Goal: Transaction & Acquisition: Obtain resource

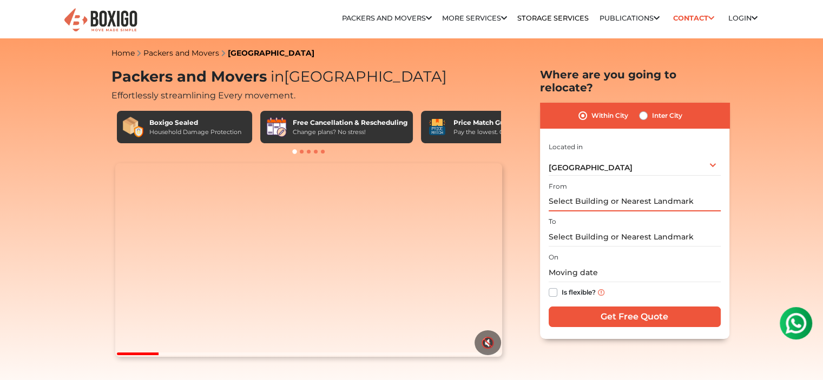
click at [600, 193] on input "text" at bounding box center [635, 202] width 172 height 19
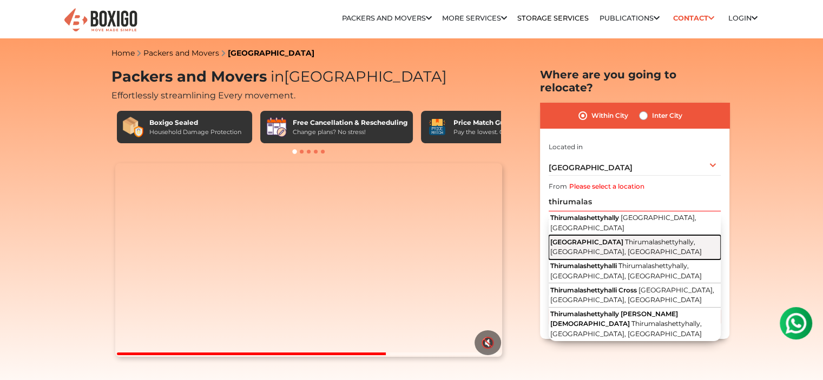
click at [606, 235] on button "[GEOGRAPHIC_DATA] [GEOGRAPHIC_DATA], [GEOGRAPHIC_DATA], [GEOGRAPHIC_DATA]" at bounding box center [635, 247] width 172 height 24
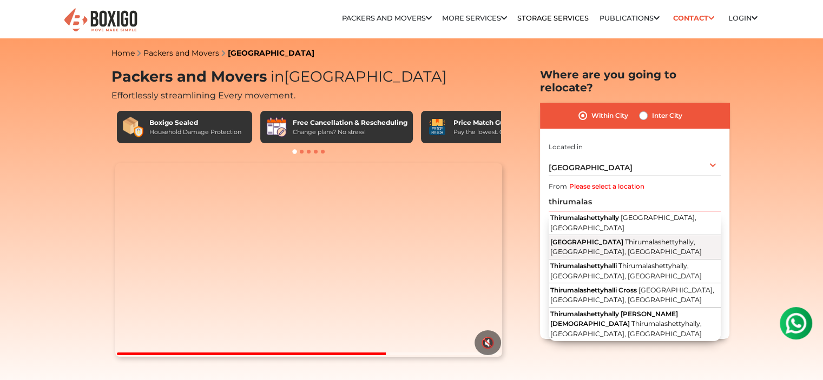
type input "[GEOGRAPHIC_DATA], [GEOGRAPHIC_DATA], [GEOGRAPHIC_DATA], [GEOGRAPHIC_DATA]"
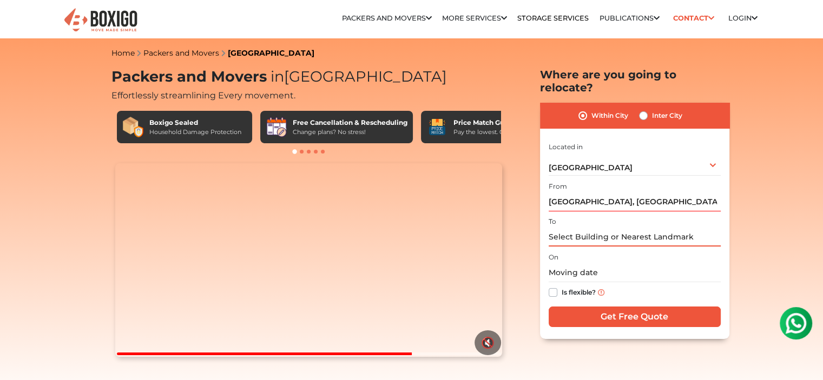
click at [608, 228] on input "text" at bounding box center [635, 237] width 172 height 19
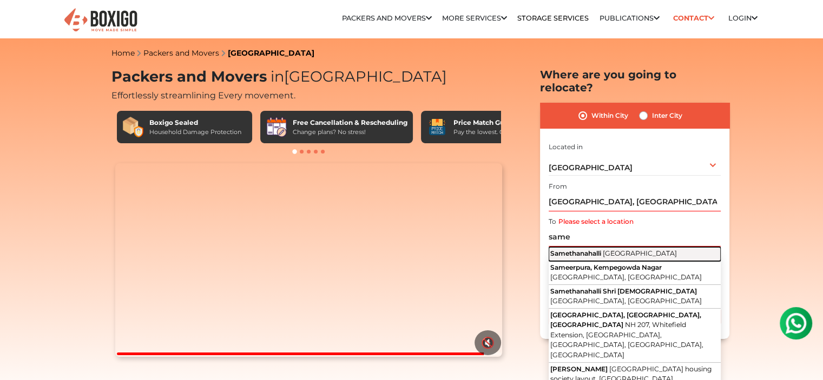
click at [608, 249] on span "[GEOGRAPHIC_DATA]" at bounding box center [640, 253] width 74 height 8
type input "Samethanahalli, [GEOGRAPHIC_DATA]"
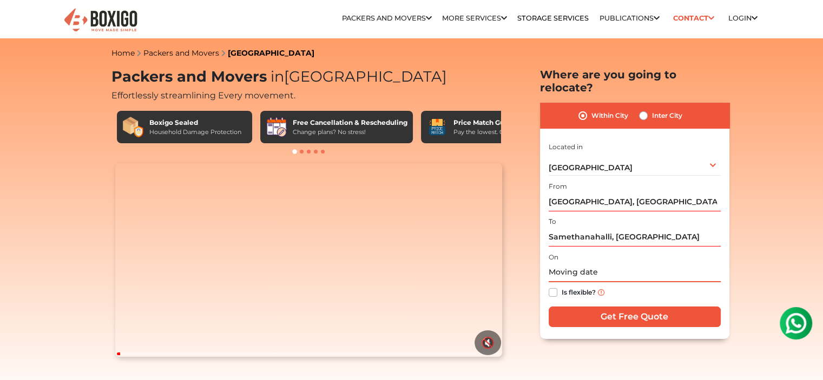
click at [592, 264] on input "text" at bounding box center [635, 273] width 172 height 19
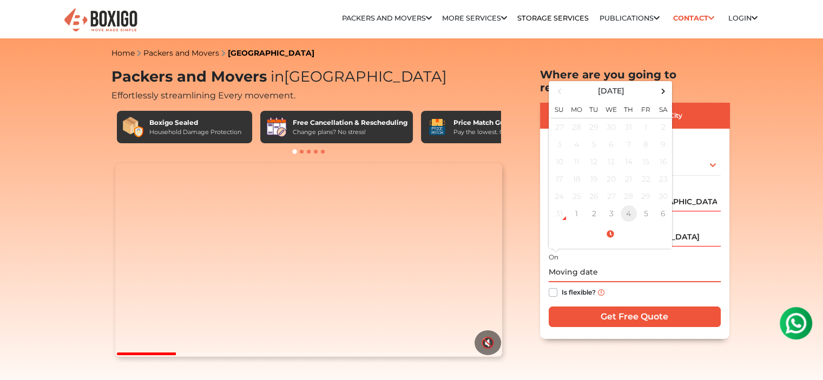
click at [625, 205] on td "4" at bounding box center [628, 213] width 17 height 17
type input "[DATE] 12:00 AM"
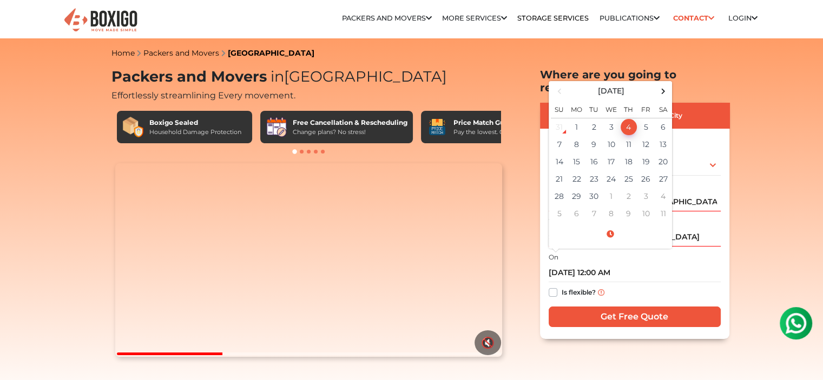
click at [541, 279] on div "Within City Inter City I am shifting my 1 BHK 2 BHK 3 BHK 3 + BHK FEW ITEMS 1 B…" at bounding box center [634, 221] width 189 height 236
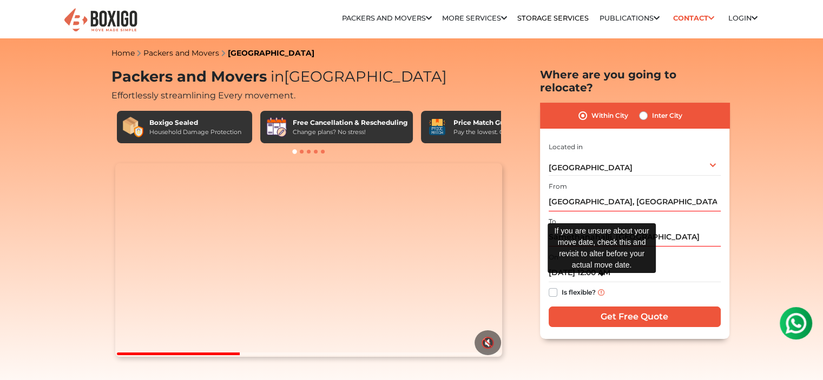
click at [600, 289] on img at bounding box center [601, 292] width 6 height 6
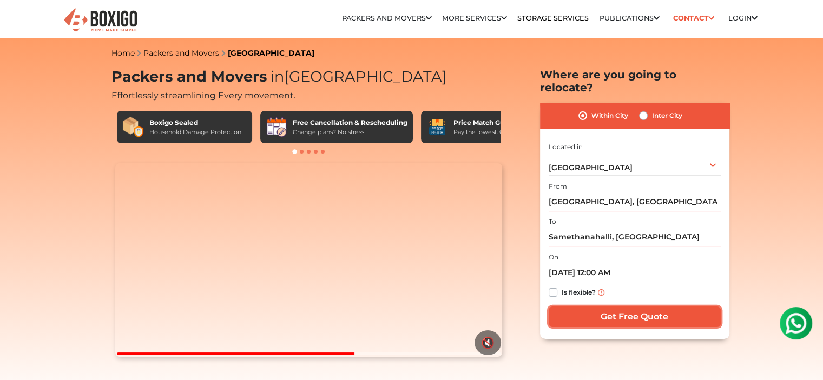
click at [600, 307] on input "Get Free Quote" at bounding box center [635, 317] width 172 height 21
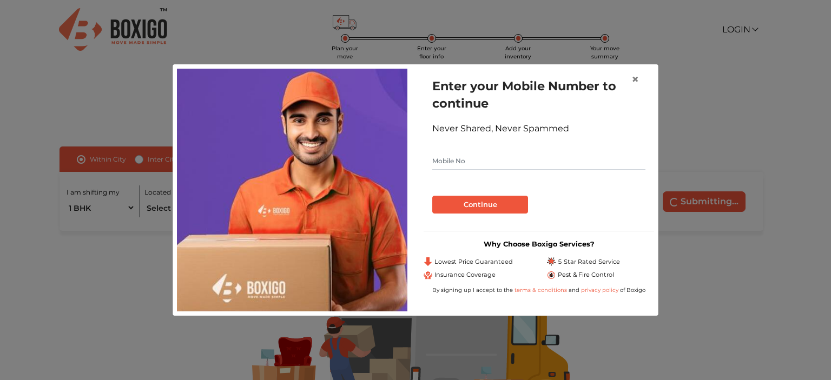
click at [476, 164] on input "text" at bounding box center [538, 161] width 213 height 17
type input "9597252518"
click at [475, 210] on button "Continue" at bounding box center [480, 205] width 96 height 18
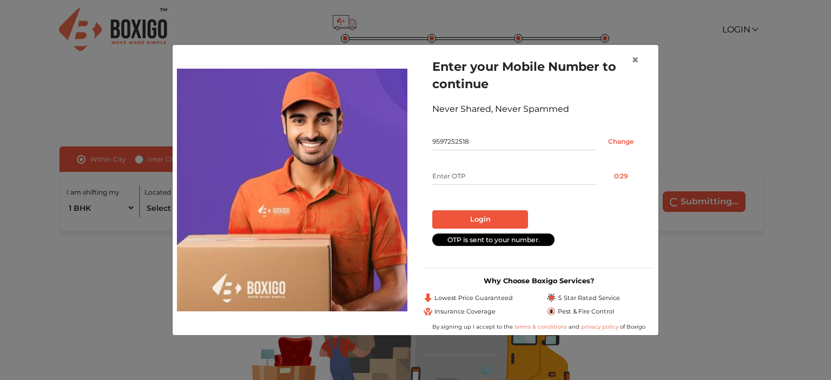
click at [468, 177] on input "text" at bounding box center [514, 176] width 164 height 17
type input "2595"
click at [484, 216] on button "Login" at bounding box center [480, 219] width 96 height 18
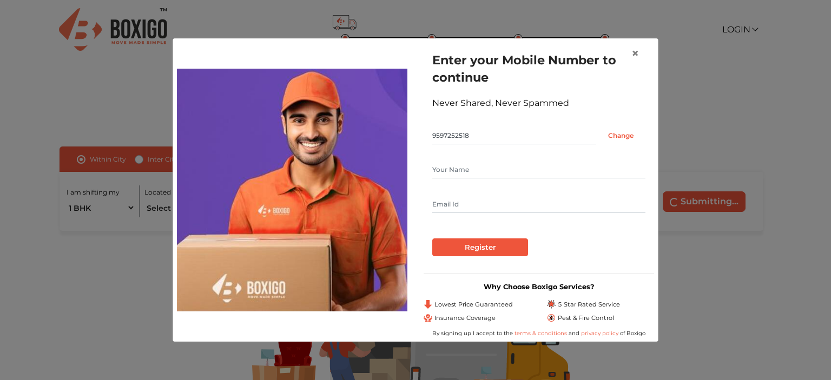
click at [484, 210] on input "text" at bounding box center [538, 204] width 213 height 17
click at [473, 167] on input "text" at bounding box center [538, 169] width 213 height 17
type input "saravanababu"
click at [464, 209] on input "text" at bounding box center [538, 204] width 213 height 17
type input "saravananece2@gmail.com"
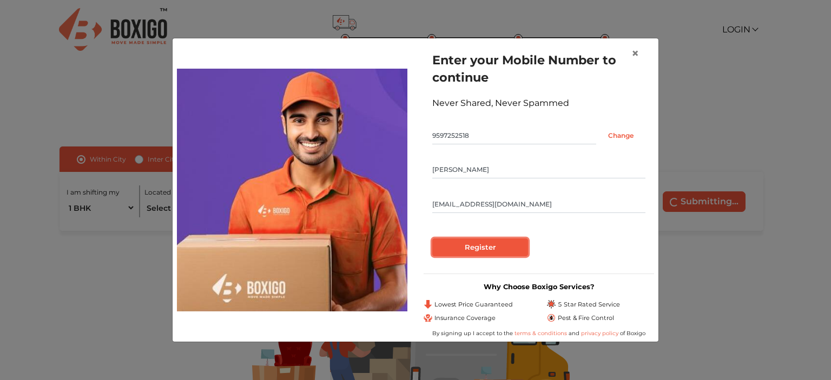
click at [476, 248] on input "Register" at bounding box center [480, 248] width 96 height 18
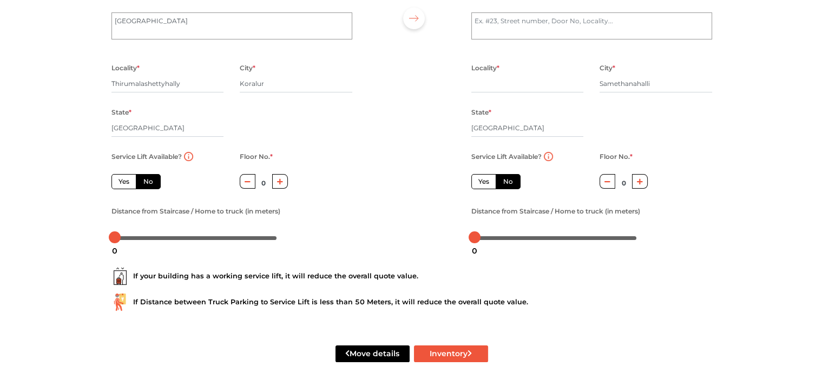
scroll to position [134, 0]
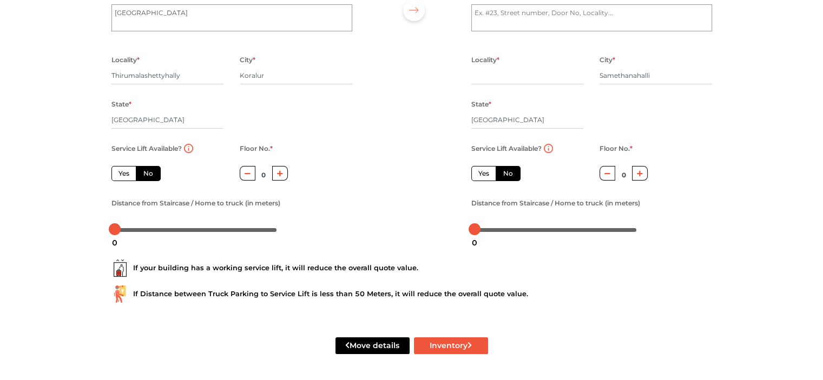
click at [279, 176] on icon "button" at bounding box center [280, 173] width 6 height 6
click at [252, 176] on button "button" at bounding box center [248, 173] width 16 height 15
type input "0"
click at [622, 175] on input "0" at bounding box center [623, 174] width 17 height 17
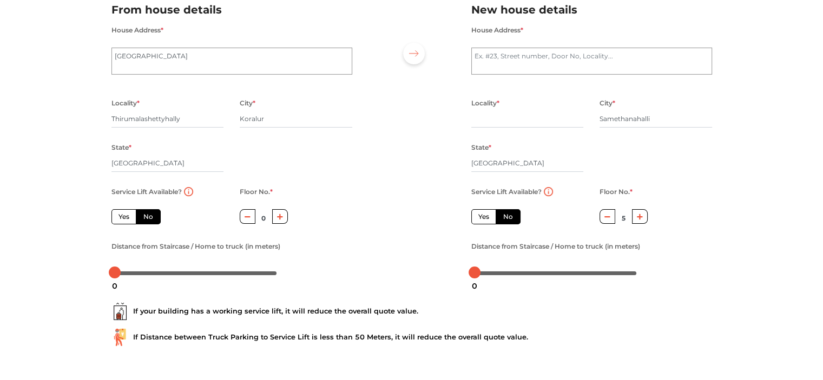
scroll to position [0, 0]
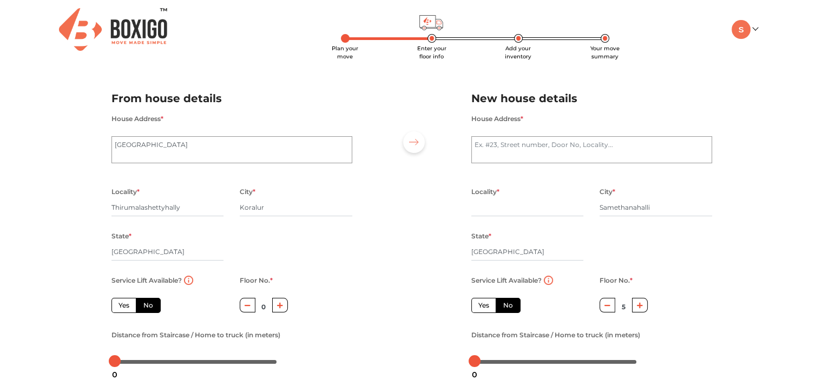
type input "5"
click at [525, 151] on textarea "House Address *" at bounding box center [591, 149] width 241 height 27
click at [495, 209] on input "text" at bounding box center [527, 207] width 113 height 17
drag, startPoint x: 662, startPoint y: 209, endPoint x: 597, endPoint y: 209, distance: 65.5
click at [597, 209] on div "City * Samethanahalli" at bounding box center [655, 207] width 129 height 44
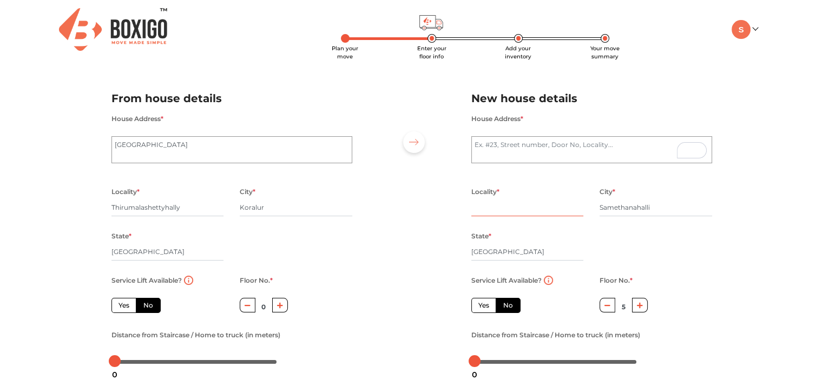
click at [528, 214] on input "text" at bounding box center [527, 207] width 113 height 17
paste input "Samethanahalli"
type input "Samethanahalli"
drag, startPoint x: 184, startPoint y: 210, endPoint x: 83, endPoint y: 208, distance: 100.7
click at [83, 208] on div "Plan your move Enter your floor info Add your inventory Your move summary My Mo…" at bounding box center [411, 256] width 823 height 512
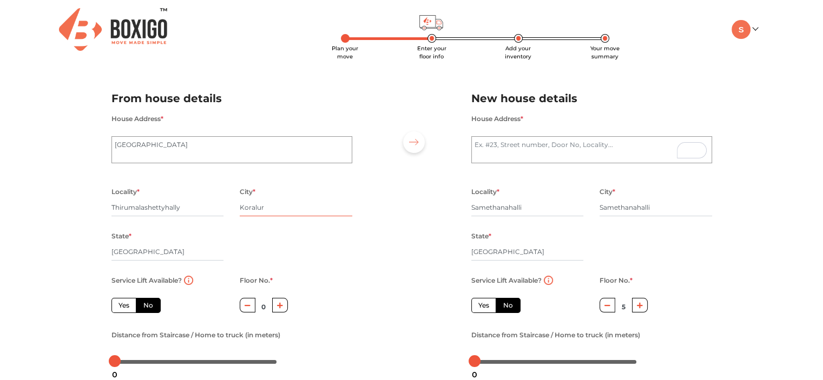
drag, startPoint x: 298, startPoint y: 208, endPoint x: 228, endPoint y: 206, distance: 70.4
click at [228, 206] on div "Locality * Thirumalashettyhally City * Koralur State * Karnataka Pincode *" at bounding box center [231, 229] width 257 height 89
paste input "Thirumalashettyhally"
type input "Thirumalashettyhally"
click at [535, 148] on textarea "House Address *" at bounding box center [591, 149] width 241 height 27
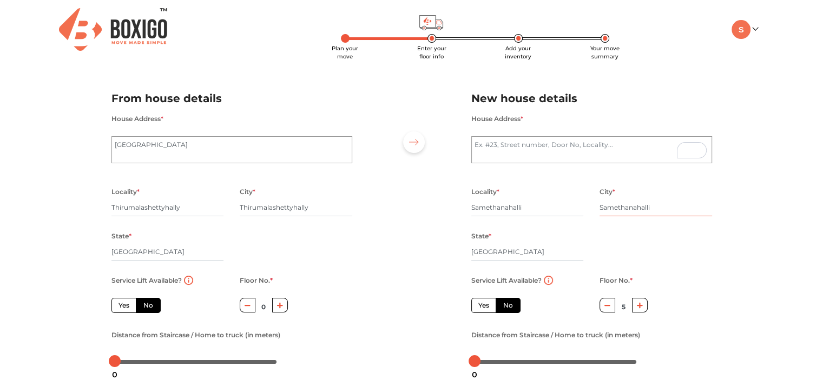
drag, startPoint x: 653, startPoint y: 208, endPoint x: 583, endPoint y: 207, distance: 69.8
click at [583, 207] on div "Locality * Samethanahalli City * Samethanahalli State * Karnataka Pincode *" at bounding box center [591, 229] width 257 height 89
type input "b"
type input "bangalore"
drag, startPoint x: 311, startPoint y: 209, endPoint x: 219, endPoint y: 205, distance: 92.1
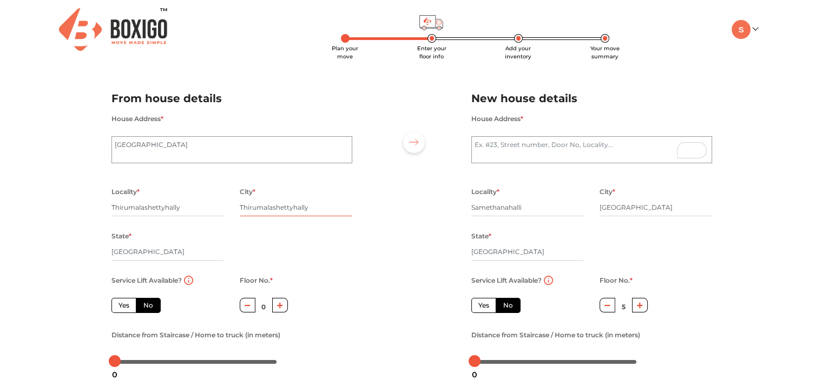
click at [219, 205] on div "Locality * Thirumalashettyhally City * Thirumalashettyhally State * Karnataka P…" at bounding box center [231, 229] width 257 height 89
paste input "bangalore"
type input "bangalore"
click at [532, 141] on textarea "House Address *" at bounding box center [591, 149] width 241 height 27
paste textarea "Address - #123, 5th main road, CK Rao layout, Samethanahalli, Bengaluru -560067…"
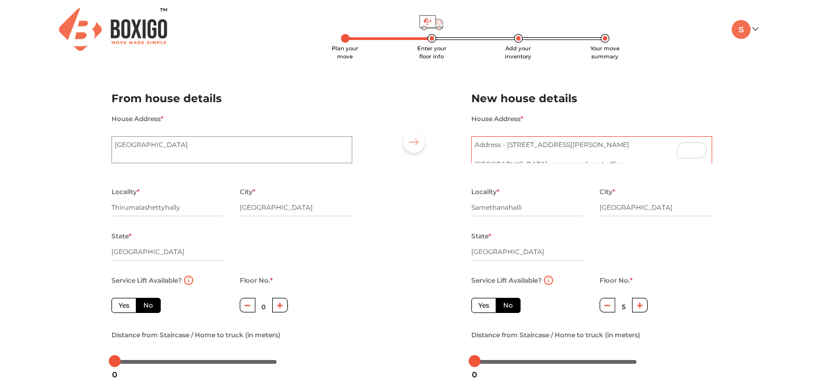
scroll to position [15, 0]
click at [475, 160] on textarea "Address - #123, 5th main road, CK Rao layout, Samethanahalli, Bengaluru -560067…" at bounding box center [591, 149] width 241 height 27
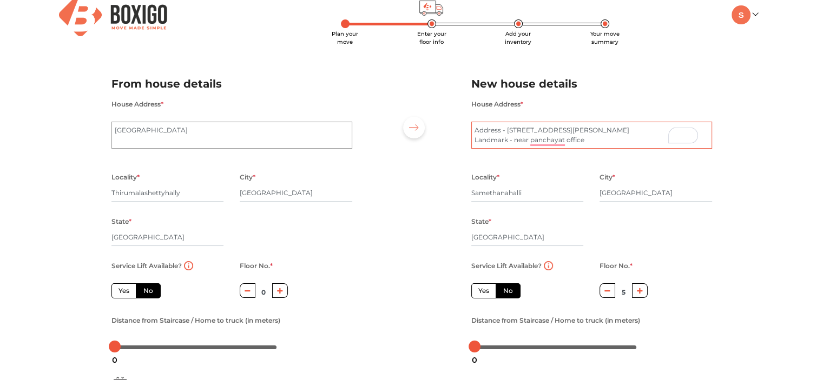
scroll to position [134, 0]
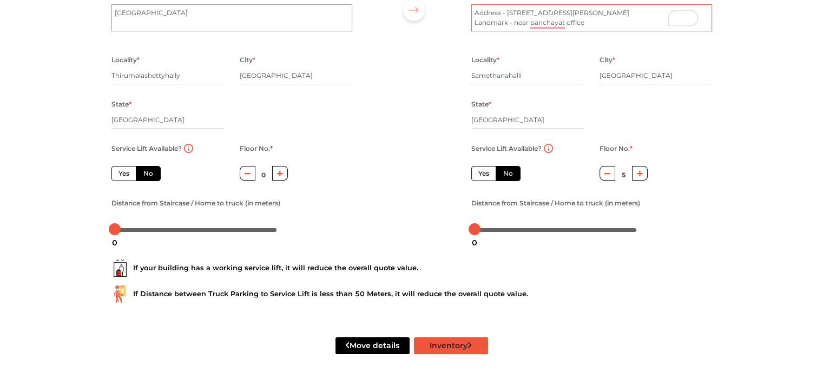
type textarea "Address - #123, 5th main road, CK Rao layout, Samethanahalli, Bengaluru -560067…"
click at [470, 345] on icon "submit" at bounding box center [469, 346] width 5 height 8
radio input "true"
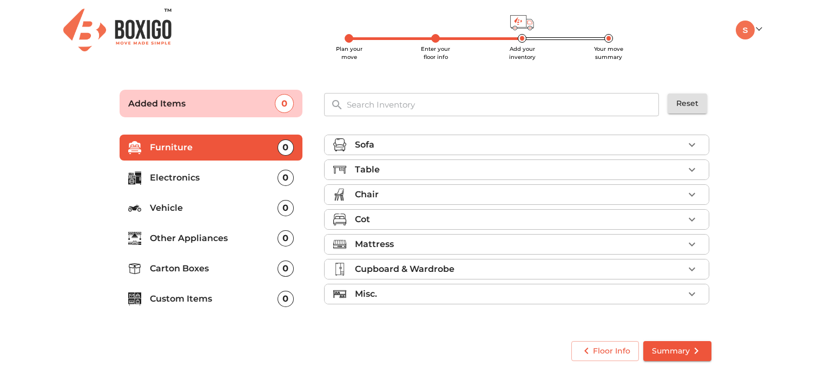
click at [446, 144] on div "Sofa" at bounding box center [519, 145] width 329 height 13
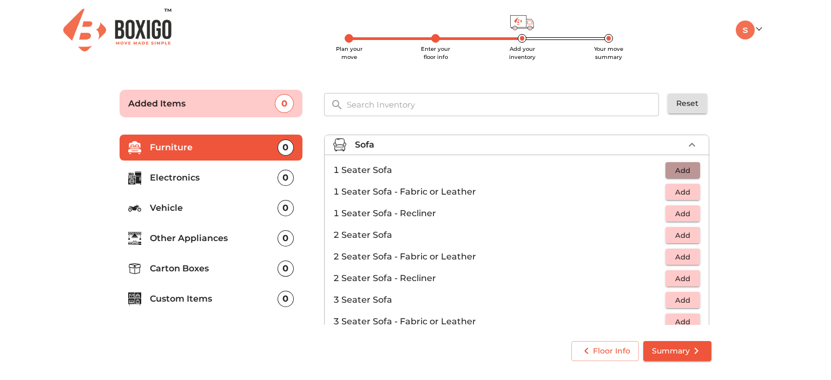
click at [681, 167] on span "Add" at bounding box center [683, 170] width 24 height 12
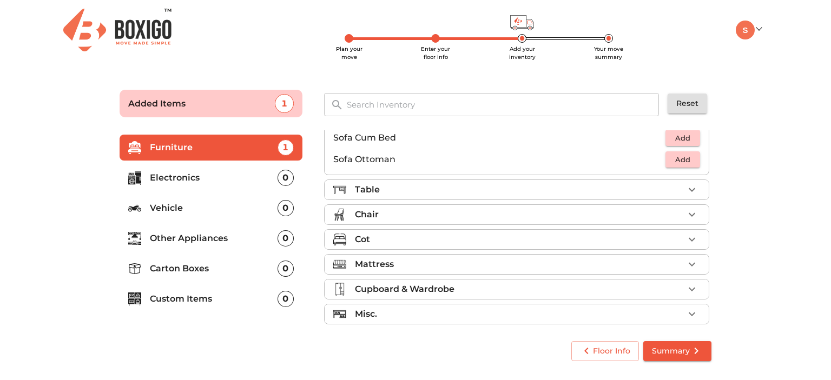
scroll to position [320, 0]
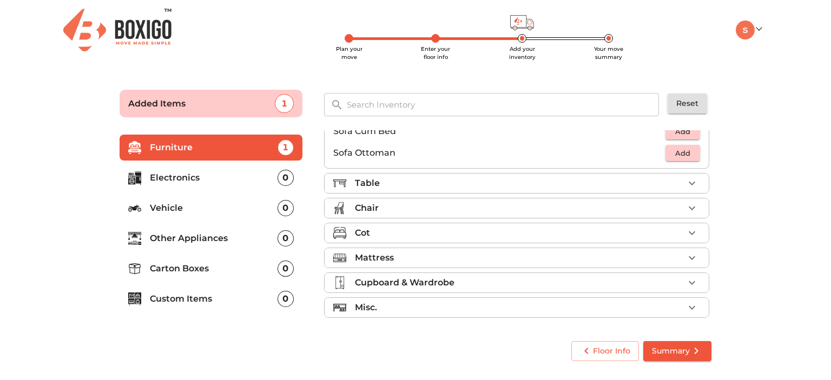
click at [508, 188] on div "Table" at bounding box center [519, 183] width 329 height 13
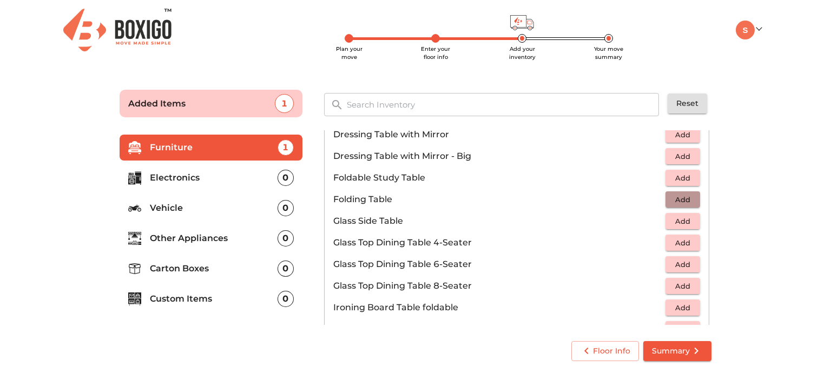
click at [673, 201] on span "Add" at bounding box center [683, 200] width 24 height 12
click at [688, 200] on icon "button" at bounding box center [692, 199] width 13 height 13
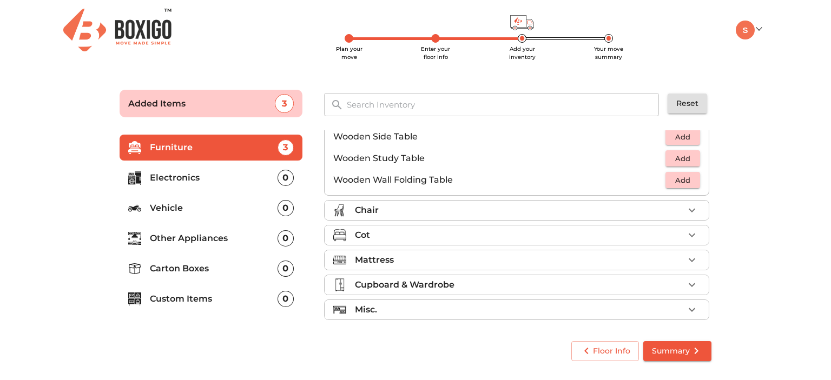
scroll to position [753, 0]
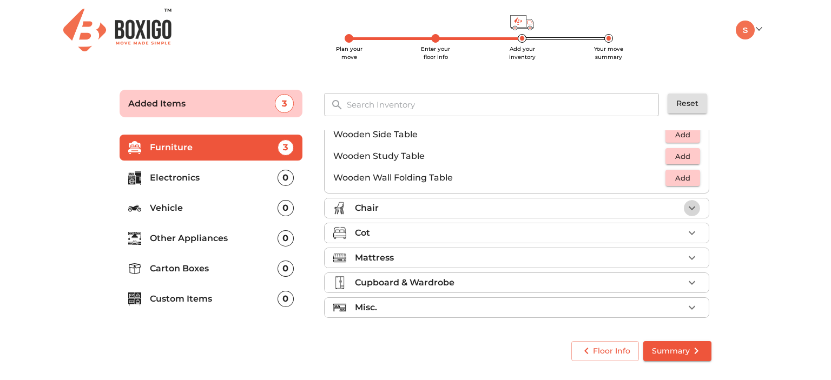
click at [689, 207] on icon "button" at bounding box center [692, 208] width 13 height 13
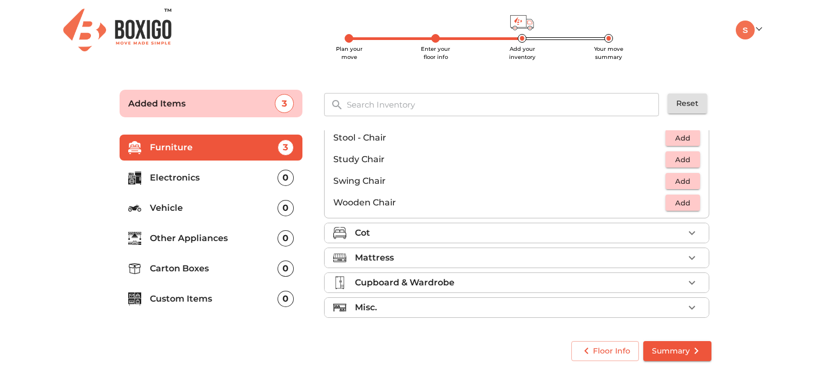
scroll to position [396, 0]
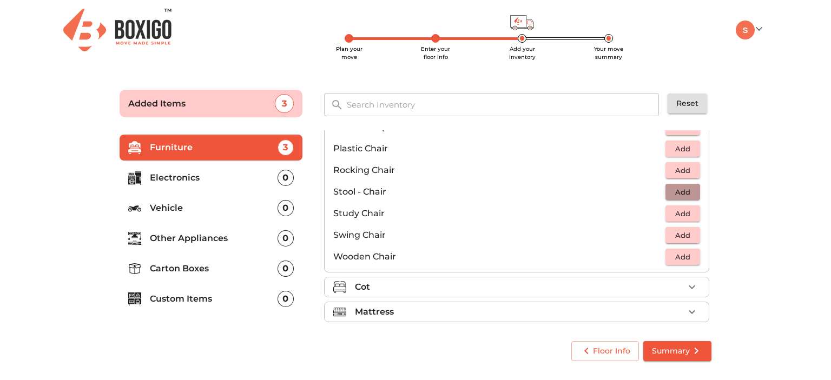
click at [684, 194] on span "Add" at bounding box center [683, 192] width 24 height 12
click at [688, 192] on icon "button" at bounding box center [692, 192] width 8 height 8
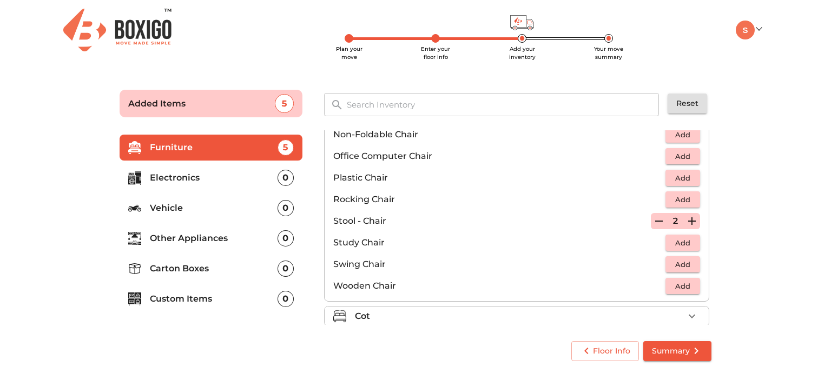
scroll to position [342, 0]
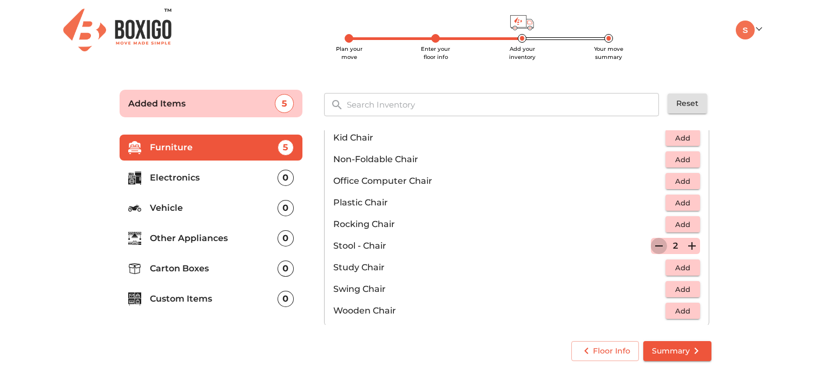
click at [657, 245] on icon "button" at bounding box center [659, 246] width 13 height 13
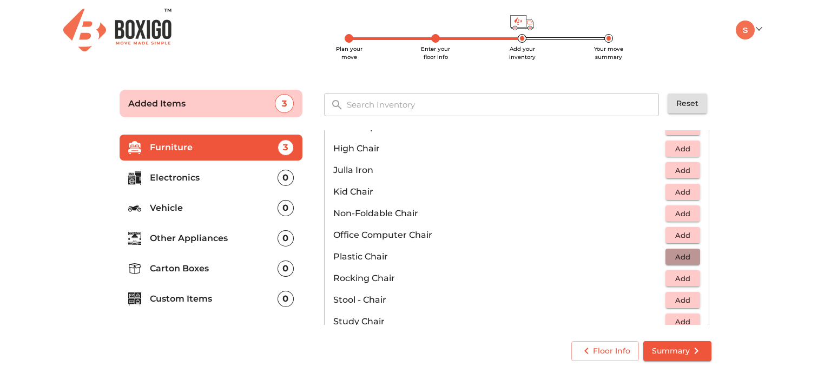
click at [686, 258] on span "Add" at bounding box center [683, 257] width 24 height 12
click at [686, 258] on icon "button" at bounding box center [692, 257] width 13 height 13
click at [656, 258] on icon "button" at bounding box center [659, 257] width 13 height 13
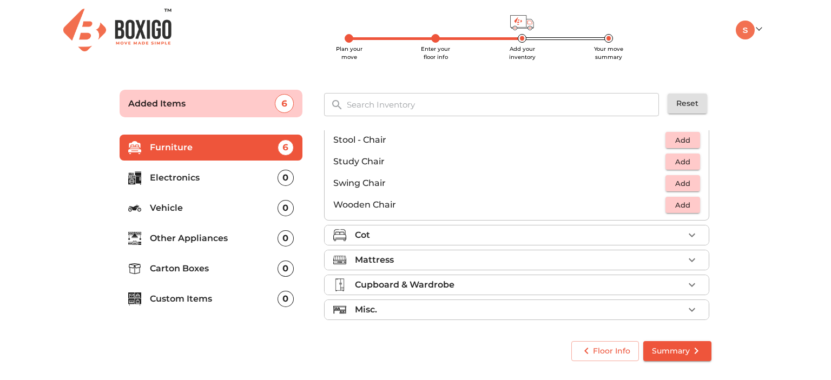
scroll to position [450, 0]
click at [586, 236] on div "Cot" at bounding box center [519, 233] width 329 height 13
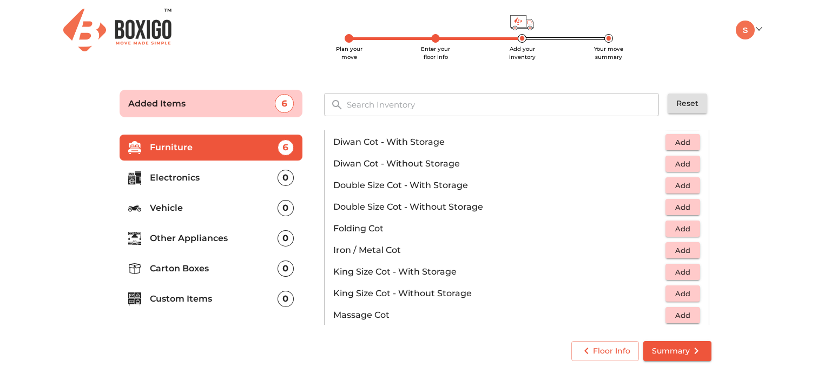
scroll to position [240, 0]
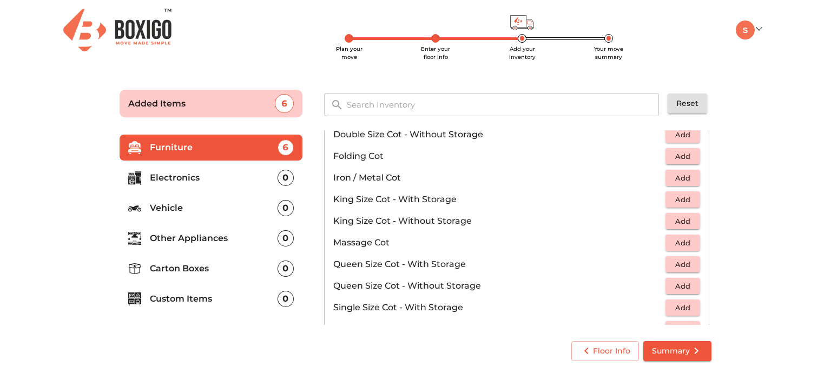
click at [673, 292] on button "Add" at bounding box center [683, 286] width 35 height 17
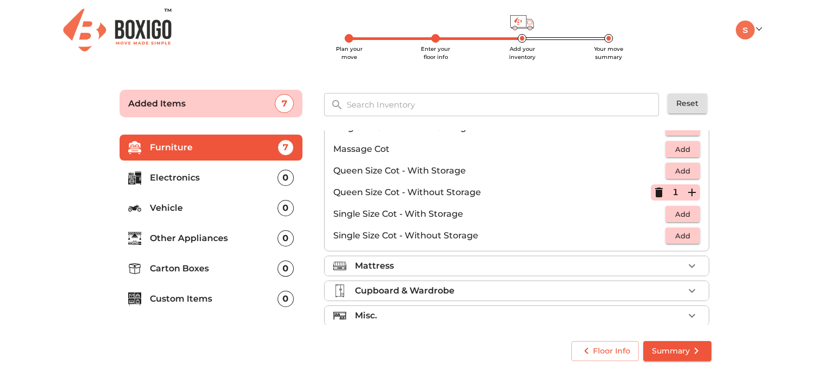
scroll to position [342, 0]
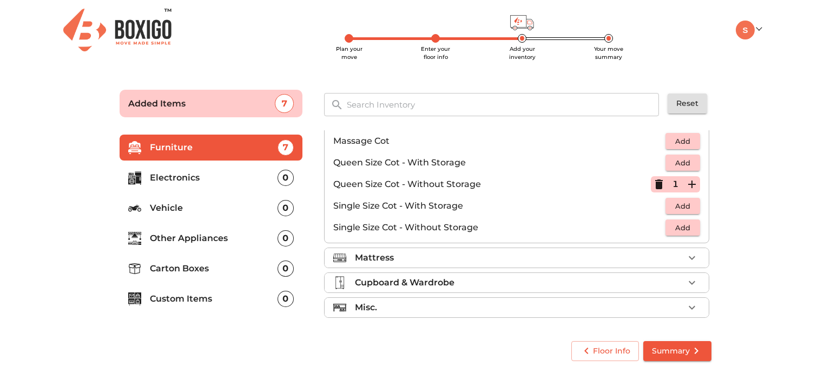
click at [513, 256] on div "Mattress" at bounding box center [519, 258] width 329 height 13
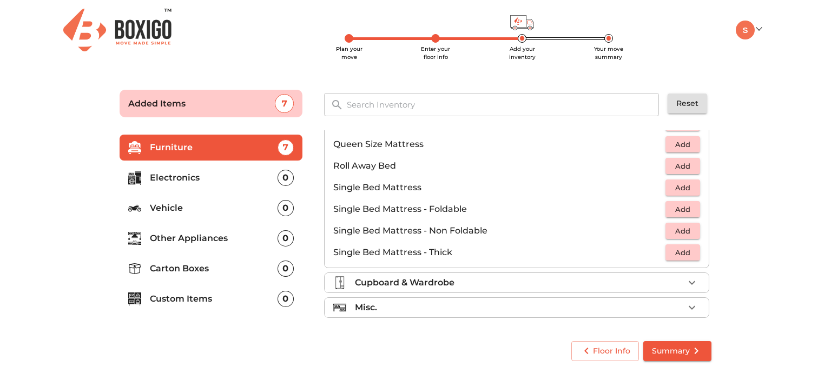
scroll to position [158, 0]
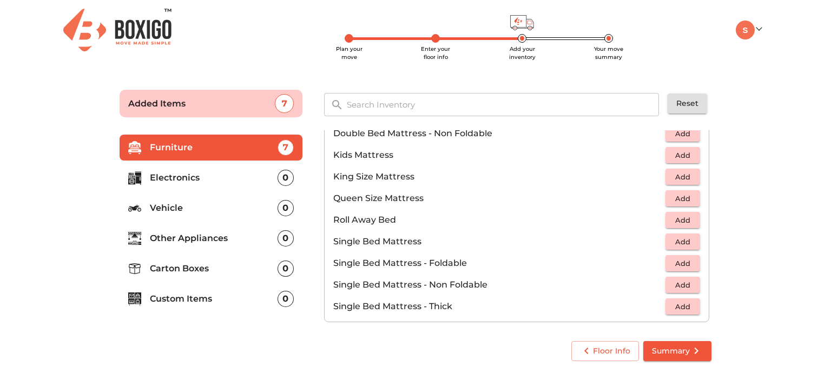
click at [675, 203] on span "Add" at bounding box center [683, 199] width 24 height 12
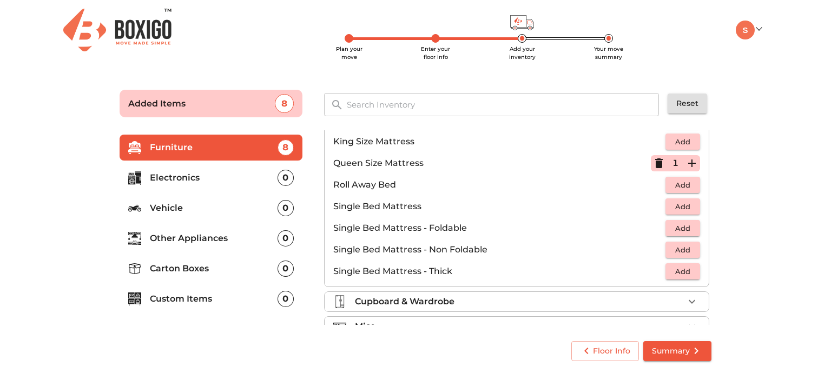
scroll to position [212, 0]
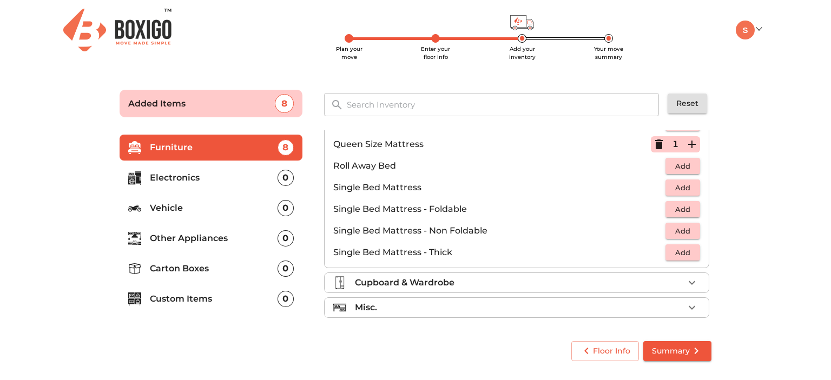
click at [523, 282] on div "Cupboard & Wardrobe" at bounding box center [519, 282] width 329 height 13
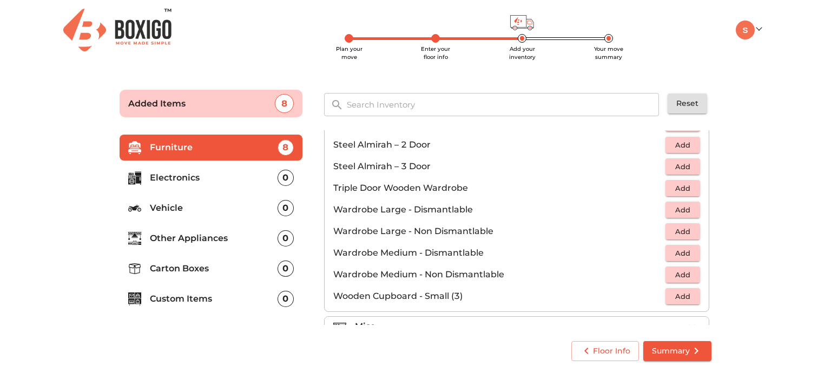
scroll to position [364, 0]
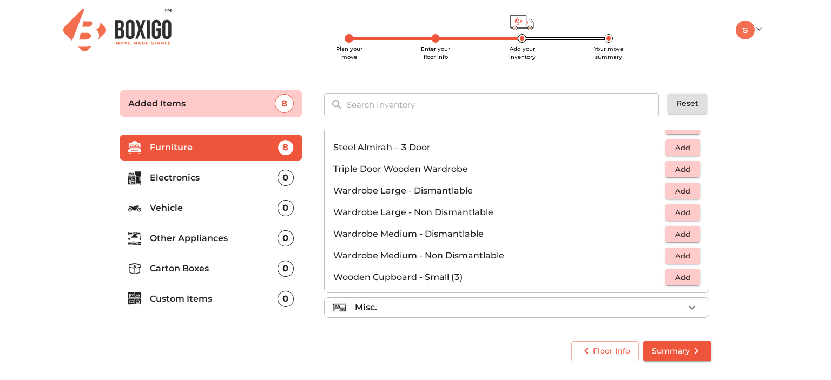
click at [490, 307] on div "Misc." at bounding box center [519, 307] width 329 height 13
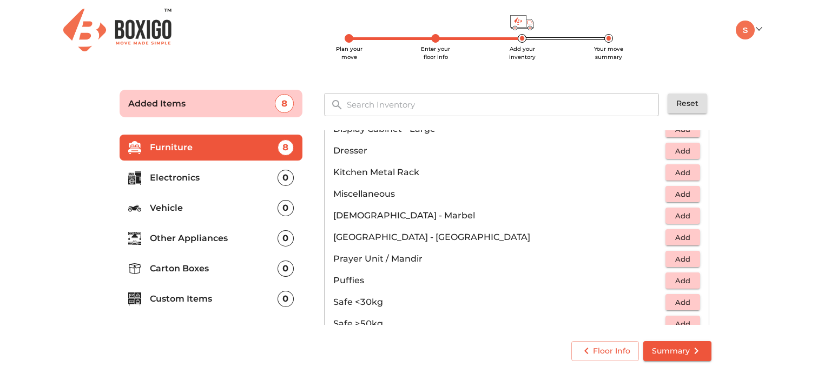
click at [679, 238] on span "Add" at bounding box center [683, 238] width 24 height 12
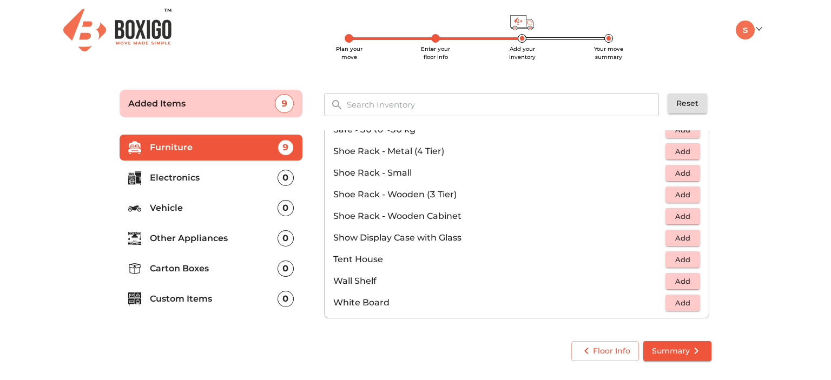
scroll to position [580, 0]
click at [226, 179] on p "Electronics" at bounding box center [214, 178] width 128 height 13
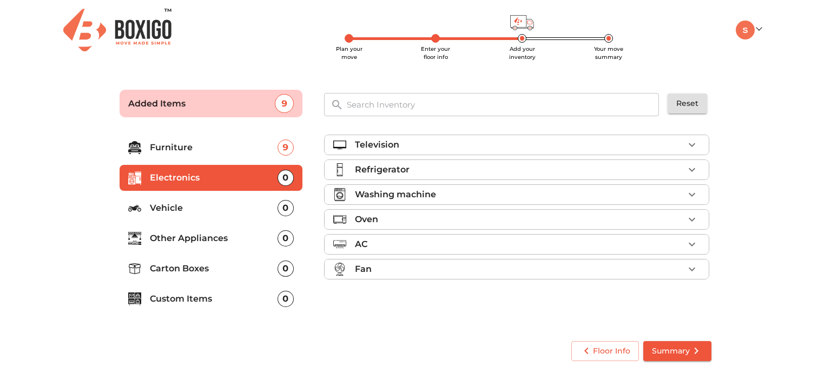
scroll to position [0, 0]
click at [504, 170] on div "Refrigerator" at bounding box center [519, 169] width 329 height 13
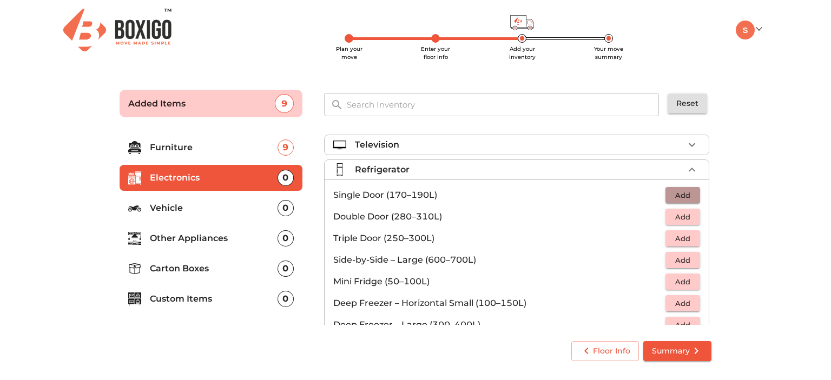
click at [677, 195] on span "Add" at bounding box center [683, 195] width 24 height 12
click at [571, 148] on div "Television" at bounding box center [519, 145] width 329 height 13
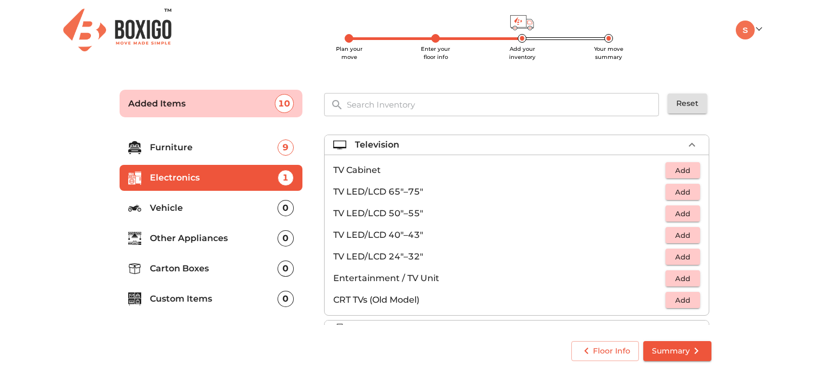
click at [453, 255] on p "TV LED/LCD 24"–32"" at bounding box center [499, 257] width 332 height 13
click at [673, 255] on span "Add" at bounding box center [683, 257] width 24 height 12
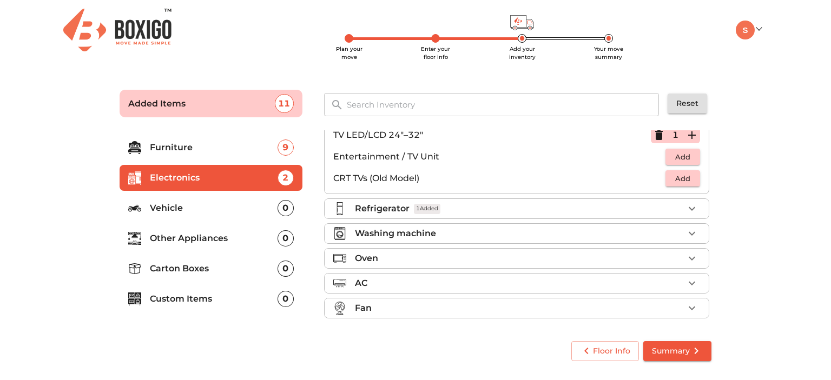
scroll to position [122, 0]
click at [425, 235] on p "Washing machine" at bounding box center [395, 233] width 81 height 13
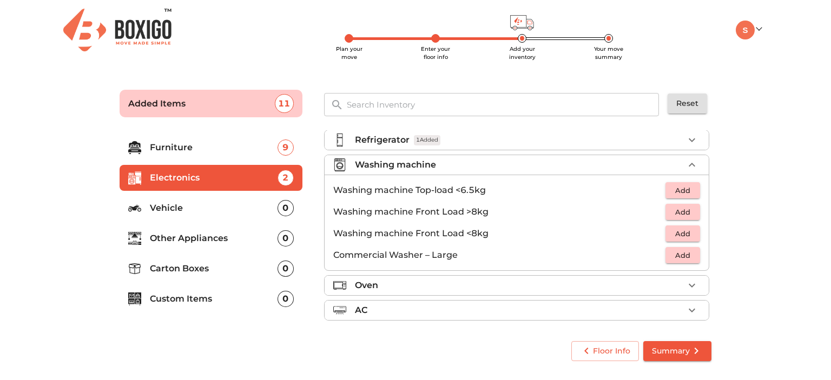
scroll to position [26, 0]
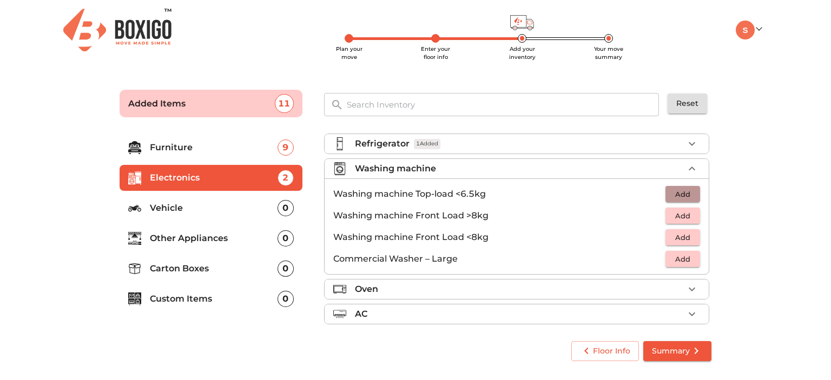
click at [680, 197] on span "Add" at bounding box center [683, 194] width 24 height 12
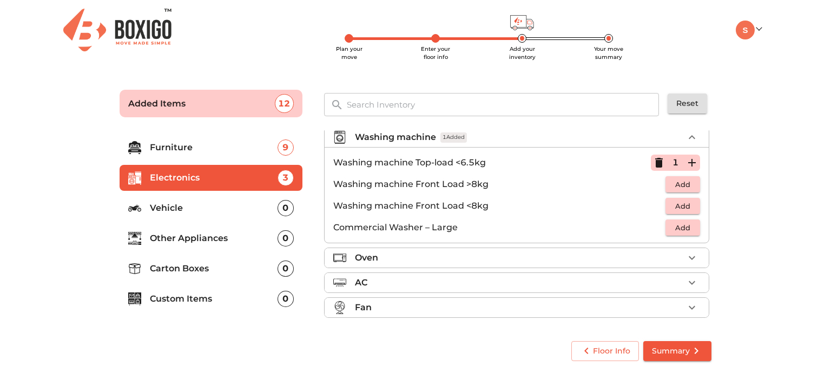
click at [440, 307] on div "Fan" at bounding box center [519, 307] width 329 height 13
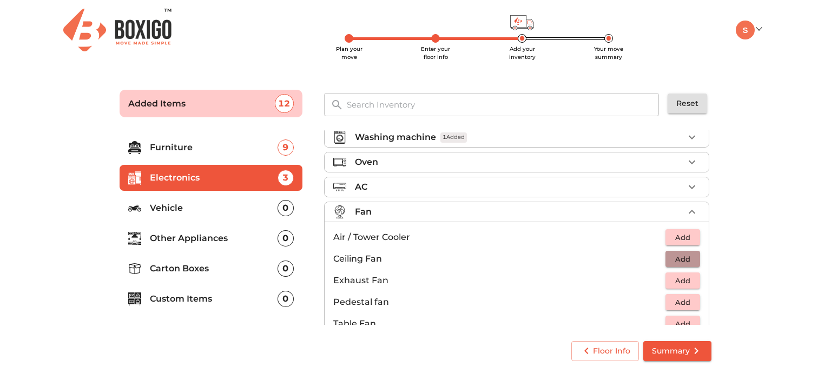
click at [683, 259] on span "Add" at bounding box center [683, 259] width 24 height 12
click at [686, 259] on icon "button" at bounding box center [692, 259] width 13 height 13
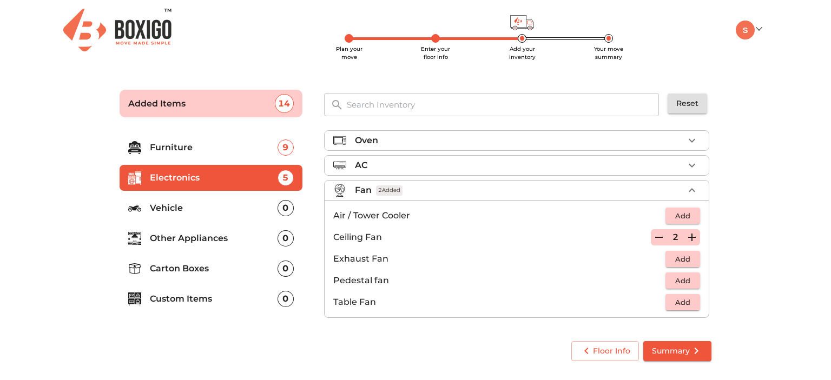
click at [206, 238] on p "Other Appliances" at bounding box center [214, 238] width 128 height 13
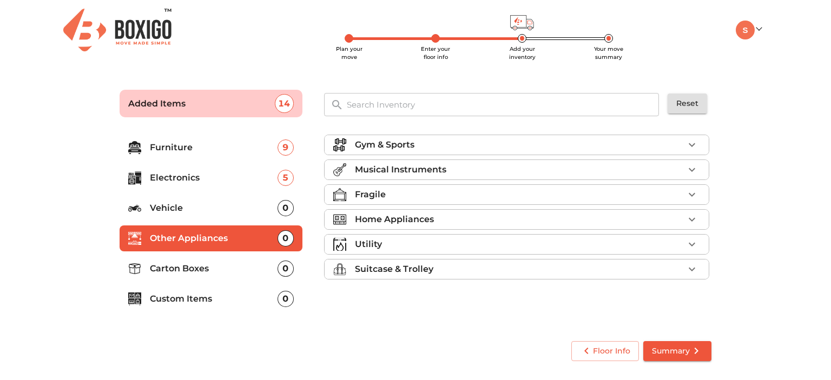
scroll to position [0, 0]
click at [430, 218] on p "Home Appliances" at bounding box center [394, 219] width 79 height 13
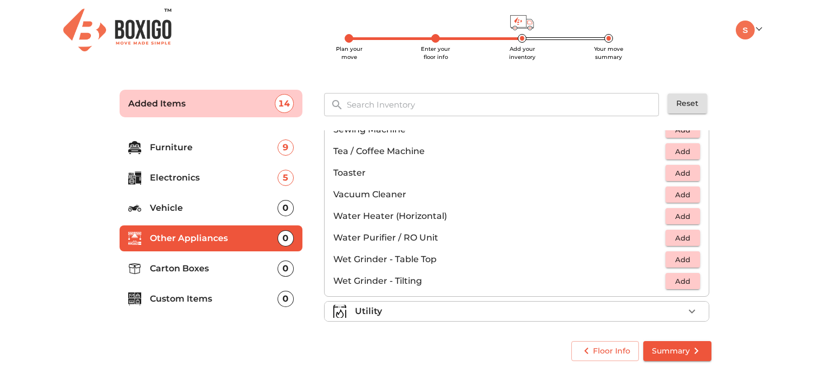
scroll to position [750, 0]
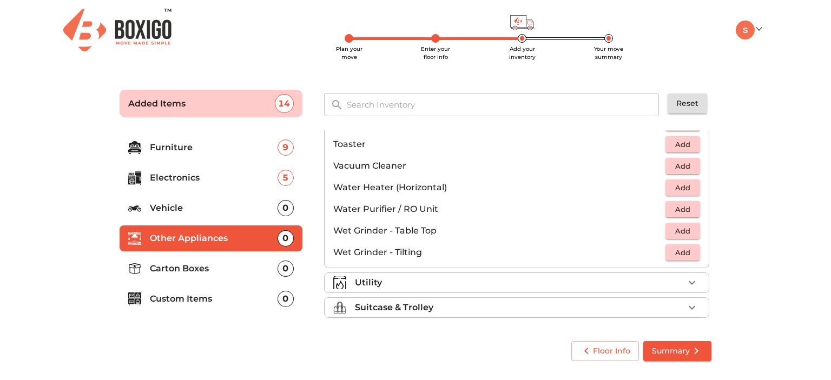
click at [227, 272] on p "Carton Boxes" at bounding box center [214, 268] width 128 height 13
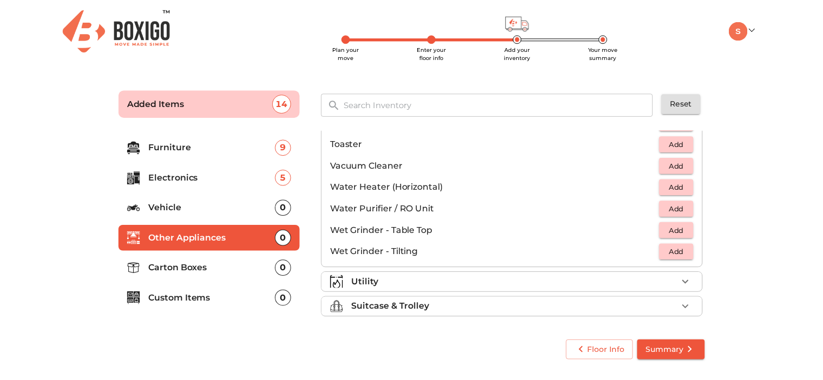
scroll to position [0, 0]
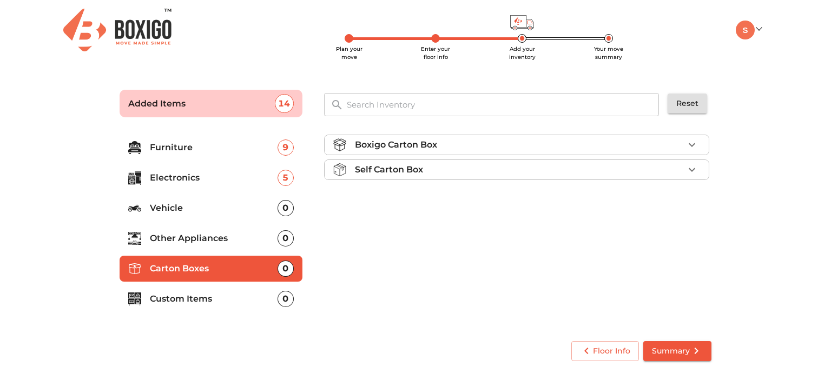
click at [252, 302] on p "Custom Items" at bounding box center [214, 299] width 128 height 13
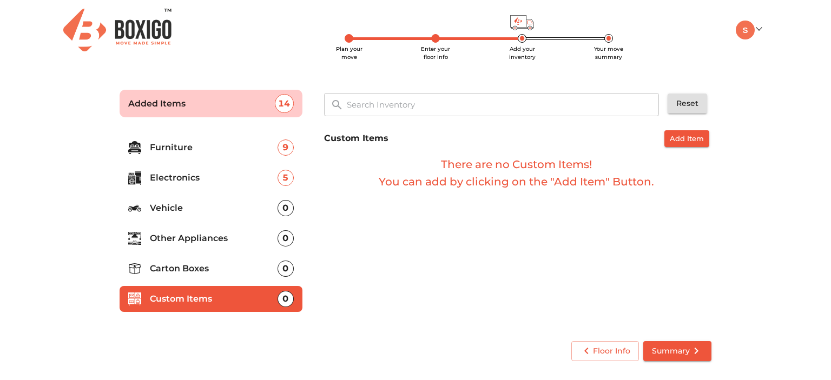
click at [247, 152] on p "Furniture" at bounding box center [214, 147] width 128 height 13
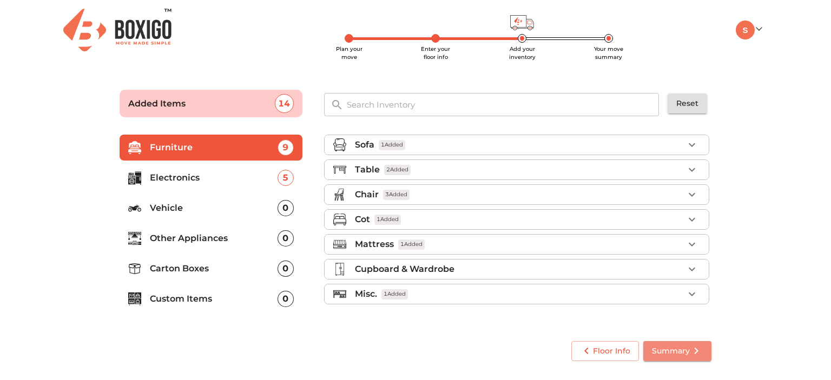
click at [671, 348] on span "Summary" at bounding box center [677, 352] width 51 height 14
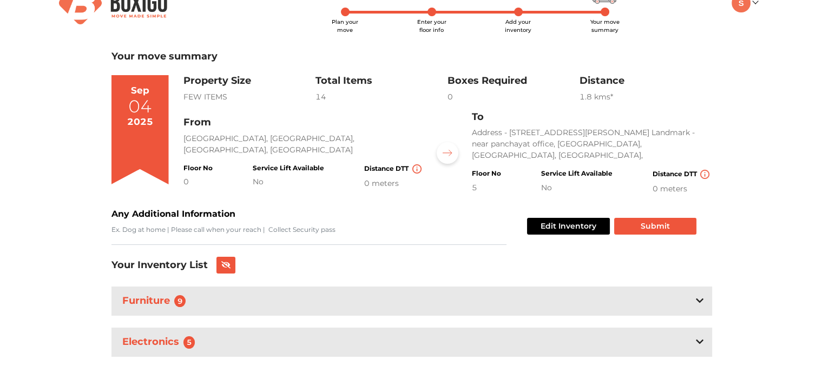
scroll to position [41, 0]
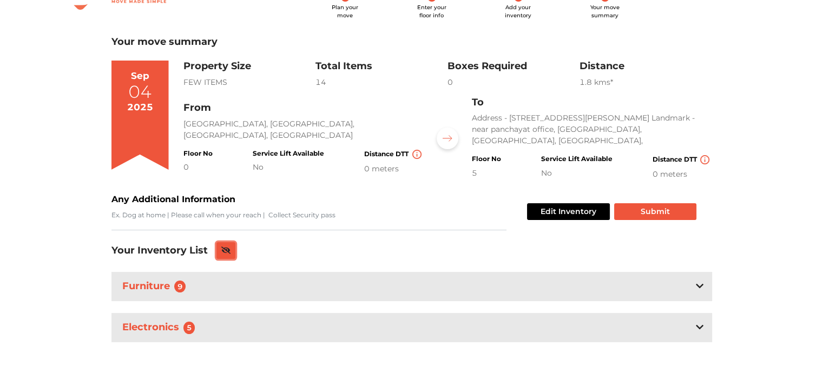
click at [220, 246] on button at bounding box center [225, 250] width 19 height 17
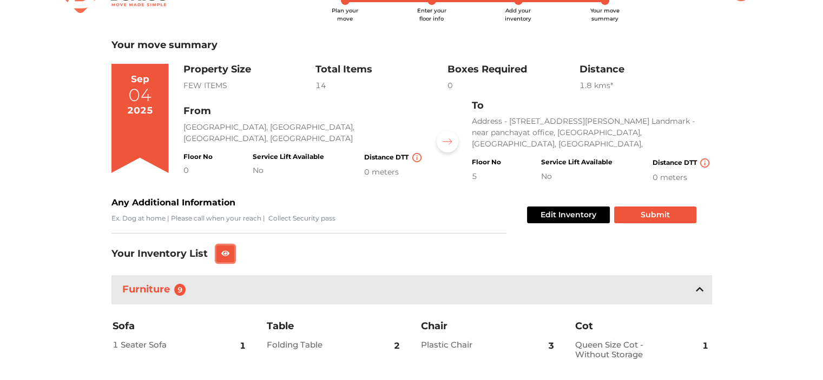
scroll to position [0, 0]
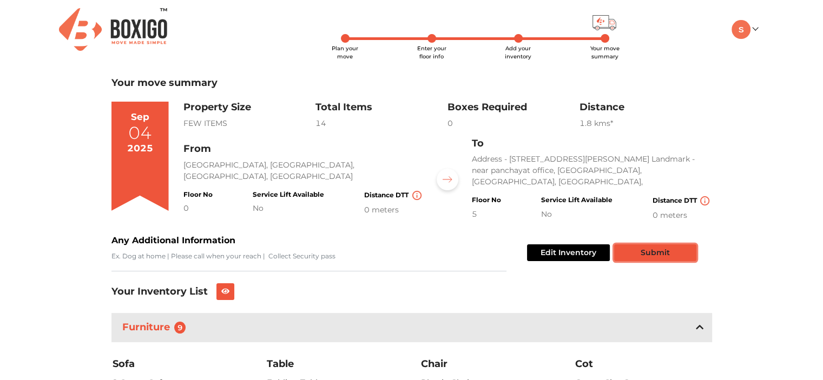
click at [656, 259] on button "Submit" at bounding box center [655, 253] width 82 height 17
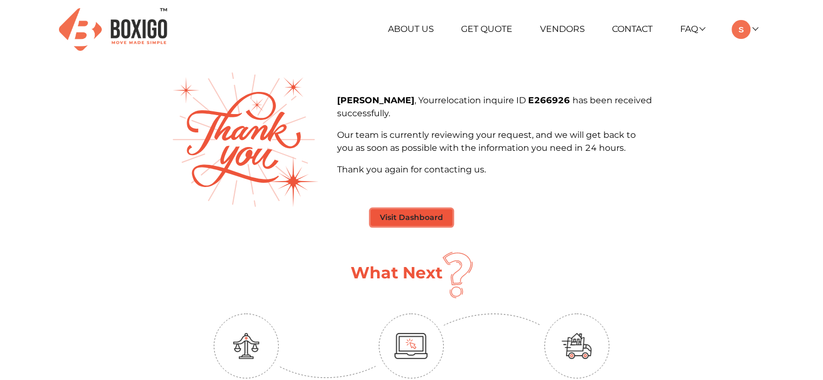
click at [439, 219] on button "Visit Dashboard" at bounding box center [412, 217] width 82 height 17
